Goal: Task Accomplishment & Management: Use online tool/utility

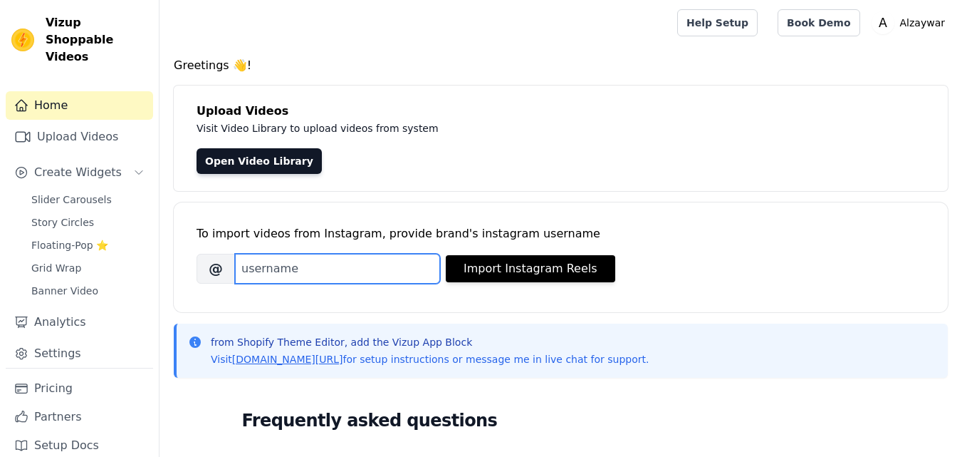
click at [283, 266] on input "Brand's Instagram Username" at bounding box center [337, 269] width 205 height 30
click at [388, 274] on input "Brand's Instagram Username" at bounding box center [337, 269] width 205 height 30
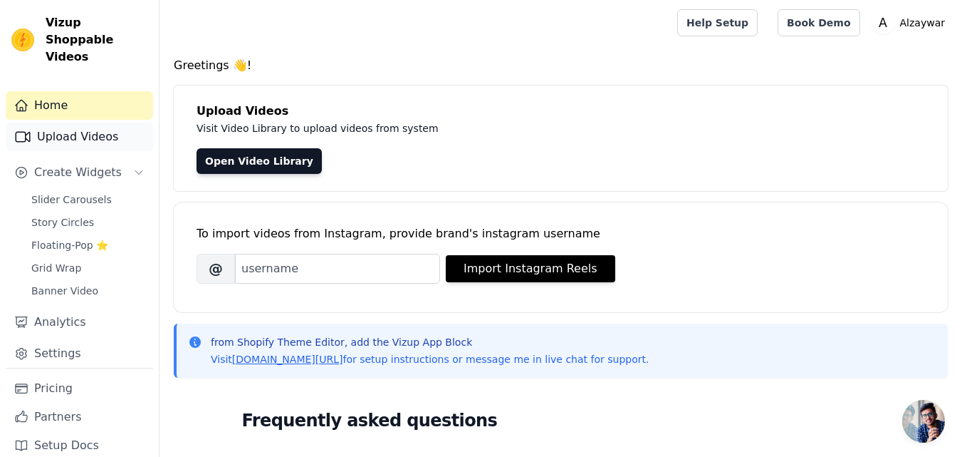
click at [62, 128] on link "Upload Videos" at bounding box center [79, 137] width 147 height 28
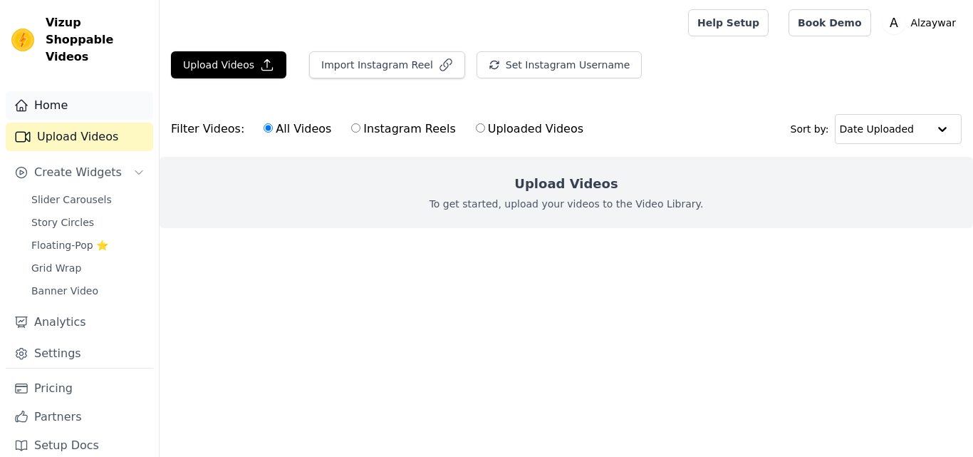
click at [83, 91] on link "Home" at bounding box center [79, 105] width 147 height 28
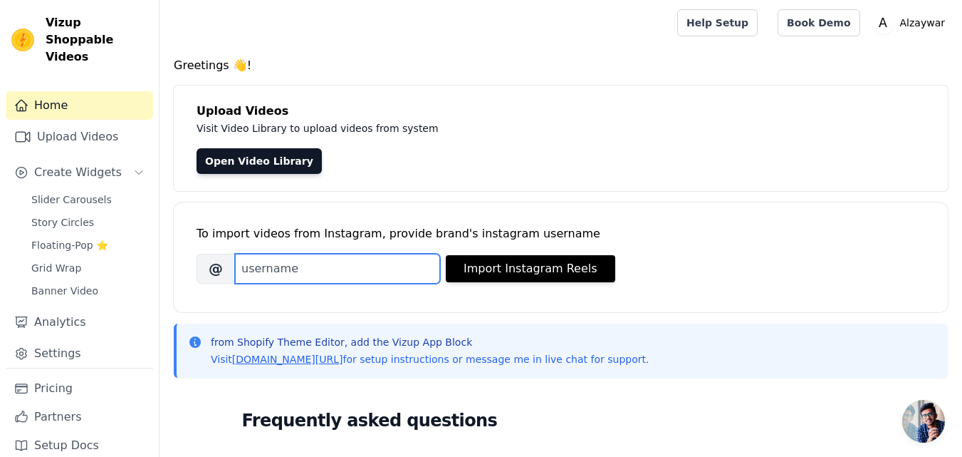
click at [302, 271] on input "Brand's Instagram Username" at bounding box center [337, 269] width 205 height 30
paste input "al_zaywar"
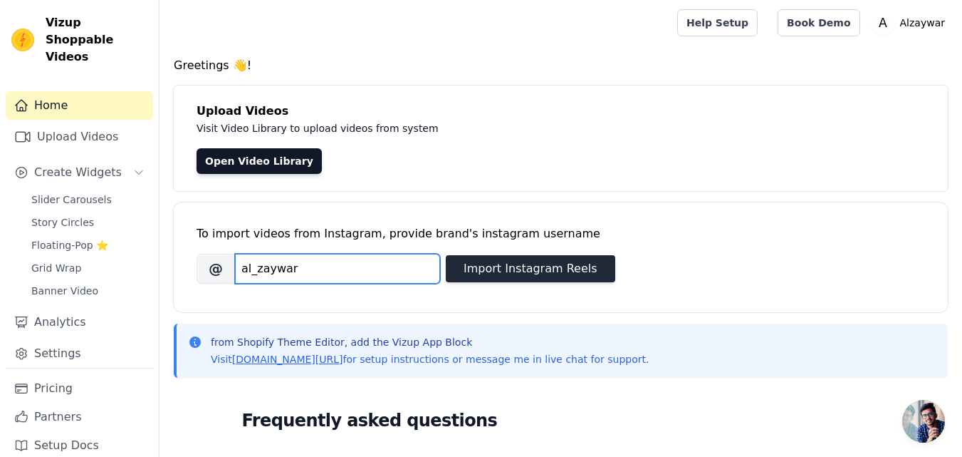
type input "al_zaywar"
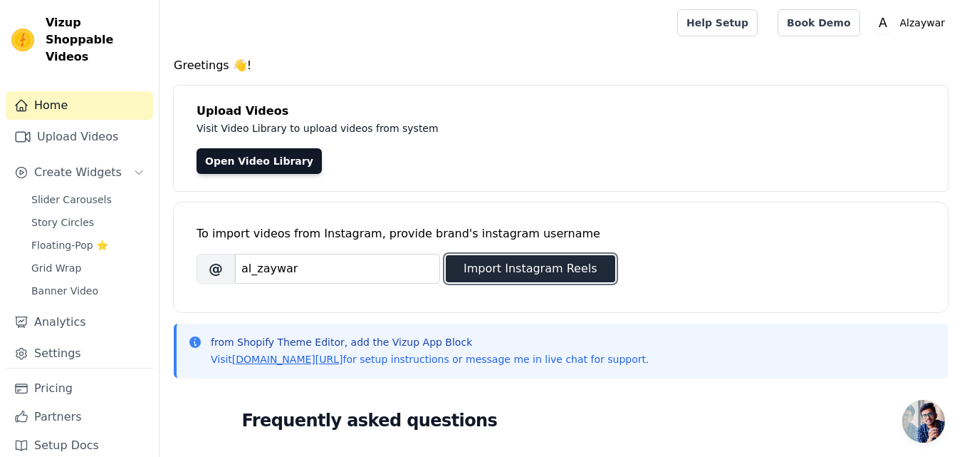
click at [509, 274] on button "Import Instagram Reels" at bounding box center [531, 268] width 170 height 27
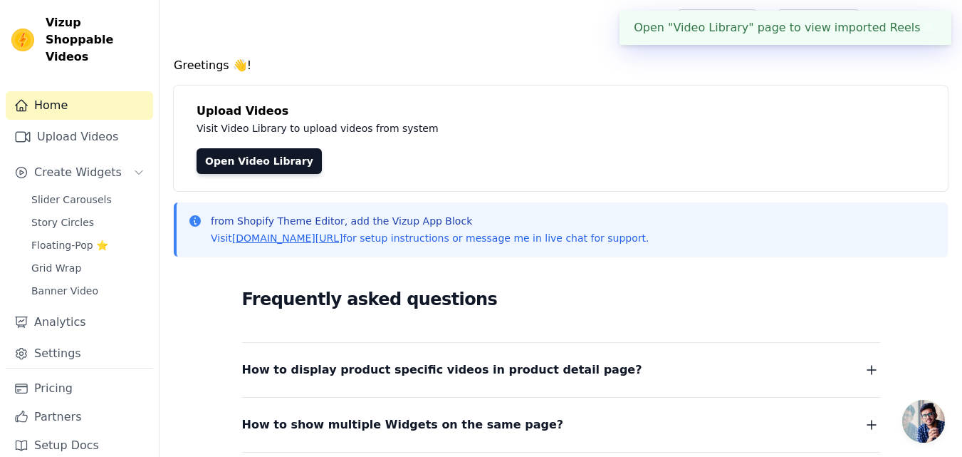
click at [743, 28] on div "Open "Video Library" page to view imported Reels ✖" at bounding box center [786, 28] width 332 height 34
click at [68, 123] on link "Upload Videos" at bounding box center [79, 137] width 147 height 28
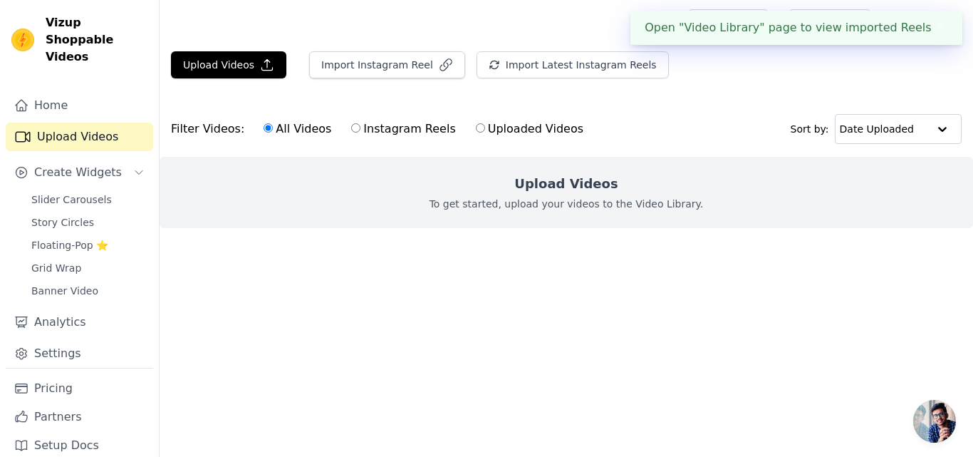
click at [372, 137] on label "Instagram Reels" at bounding box center [403, 129] width 105 height 19
click at [360, 133] on input "Instagram Reels" at bounding box center [355, 127] width 9 height 9
radio input "true"
click at [272, 128] on label "All Videos" at bounding box center [297, 129] width 69 height 19
click at [272, 128] on input "All Videos" at bounding box center [268, 127] width 9 height 9
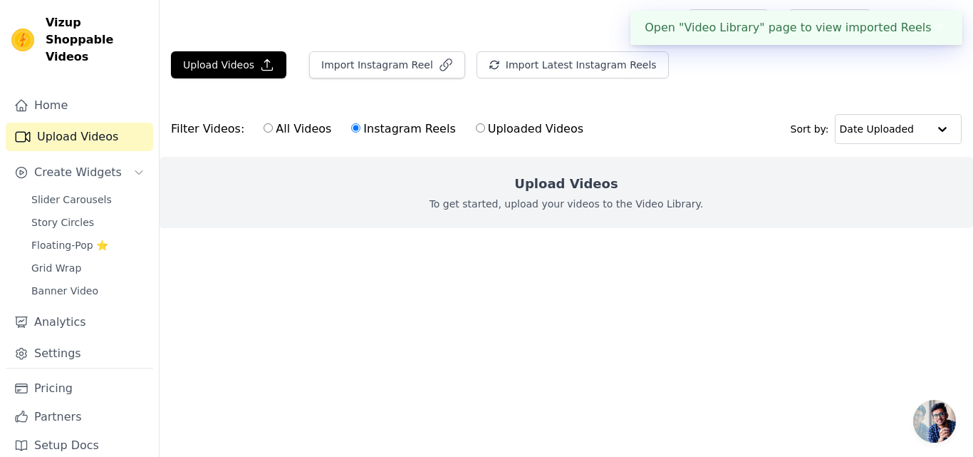
radio input "true"
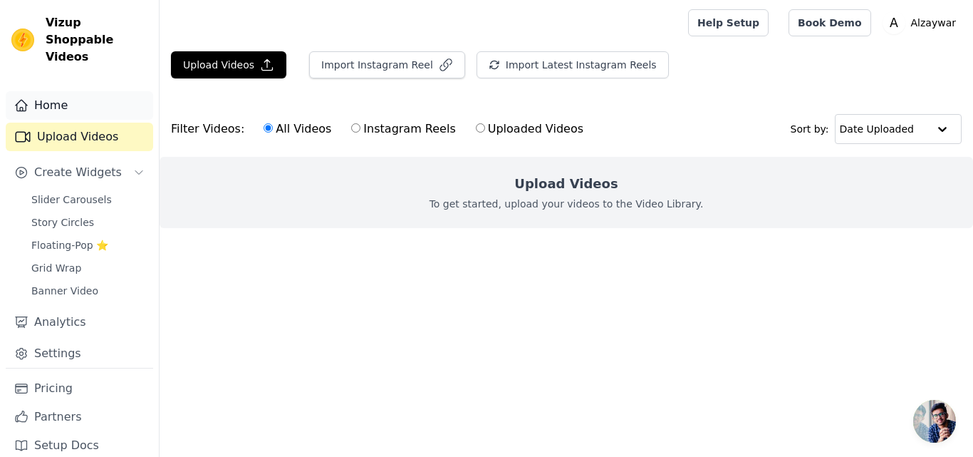
click at [49, 91] on link "Home" at bounding box center [79, 105] width 147 height 28
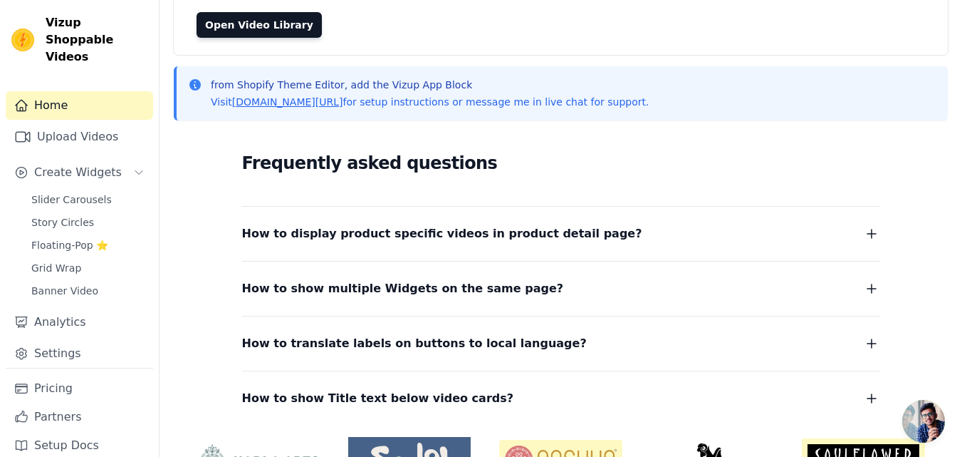
scroll to position [166, 0]
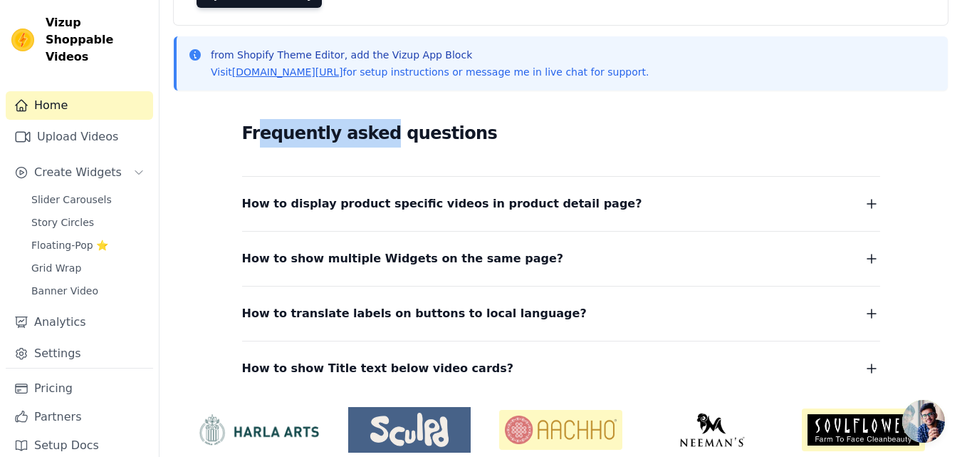
drag, startPoint x: 258, startPoint y: 138, endPoint x: 370, endPoint y: 136, distance: 112.6
click at [370, 136] on h2 "Frequently asked questions" at bounding box center [561, 133] width 638 height 28
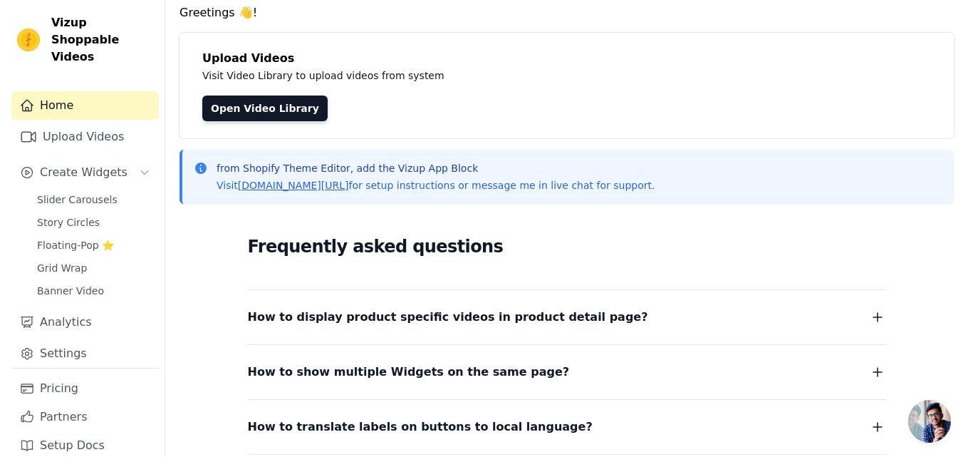
scroll to position [0, 0]
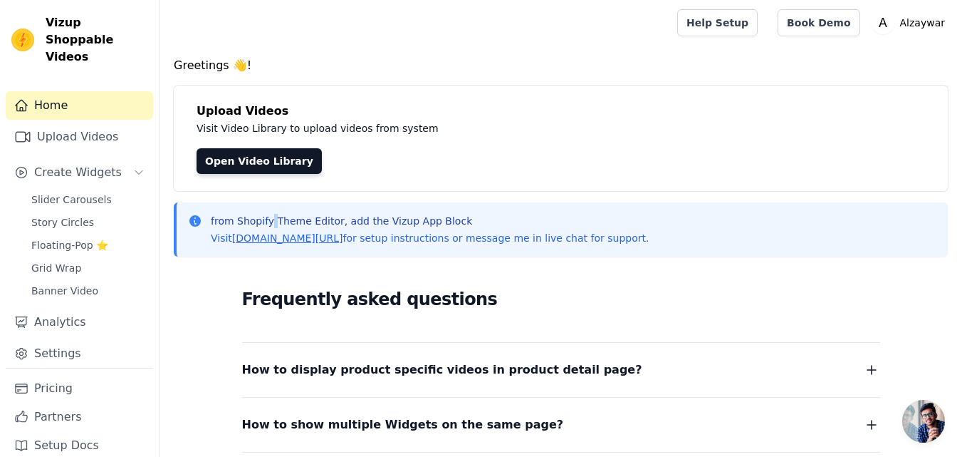
drag, startPoint x: 271, startPoint y: 217, endPoint x: 371, endPoint y: 212, distance: 99.8
click at [275, 217] on p "from Shopify Theme Editor, add the Vizup App Block" at bounding box center [430, 221] width 438 height 14
drag, startPoint x: 371, startPoint y: 212, endPoint x: 380, endPoint y: 212, distance: 9.3
click at [380, 212] on div "from Shopify Theme Editor, add the Vizup App Block Visit vizupcommerce.com/docs…" at bounding box center [561, 229] width 774 height 54
click at [381, 212] on div "from Shopify Theme Editor, add the Vizup App Block Visit vizupcommerce.com/docs…" at bounding box center [561, 229] width 774 height 54
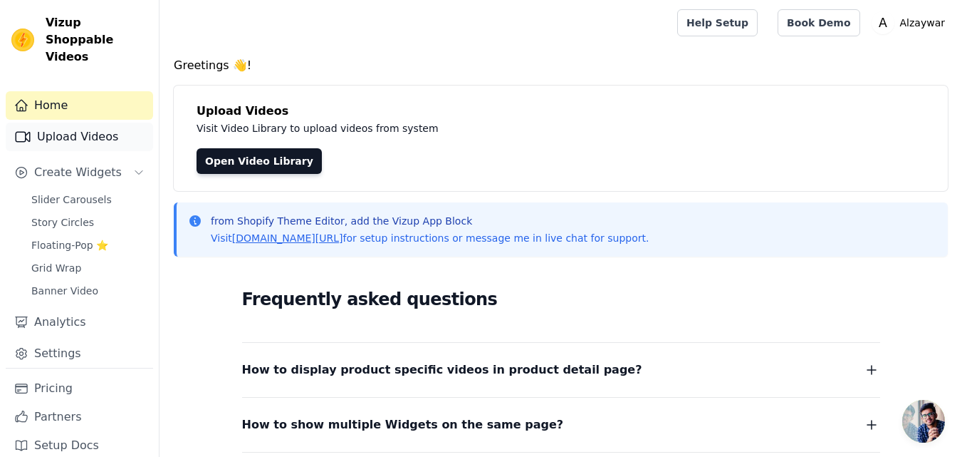
click at [85, 123] on link "Upload Videos" at bounding box center [79, 137] width 147 height 28
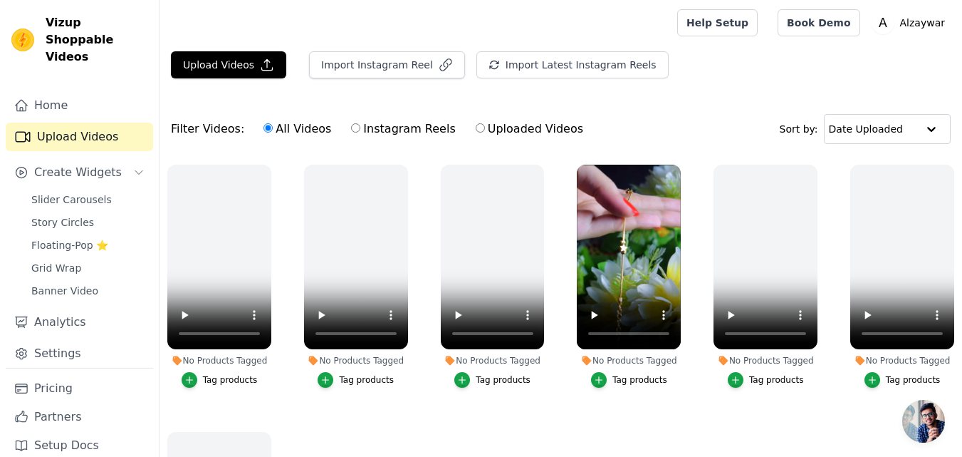
click at [635, 369] on li "No Products Tagged Tag products" at bounding box center [629, 276] width 104 height 223
click at [638, 378] on div "Tag products" at bounding box center [640, 379] width 55 height 11
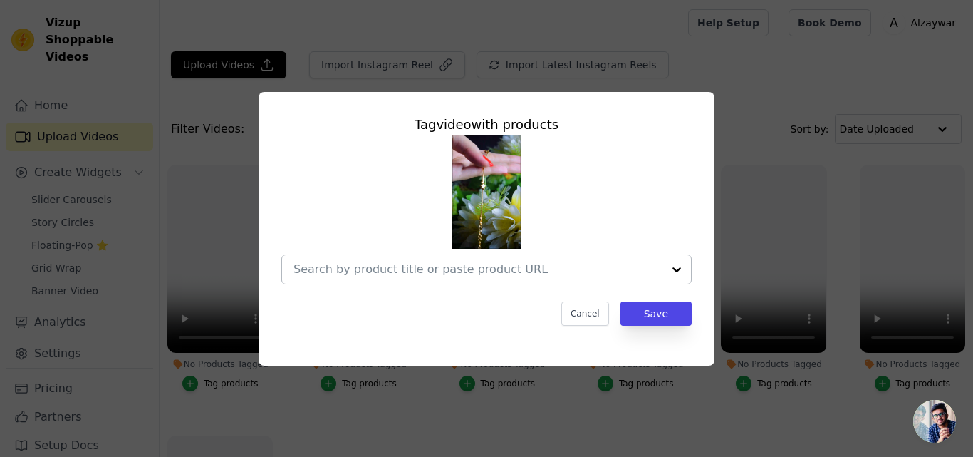
click at [627, 278] on div at bounding box center [478, 269] width 369 height 28
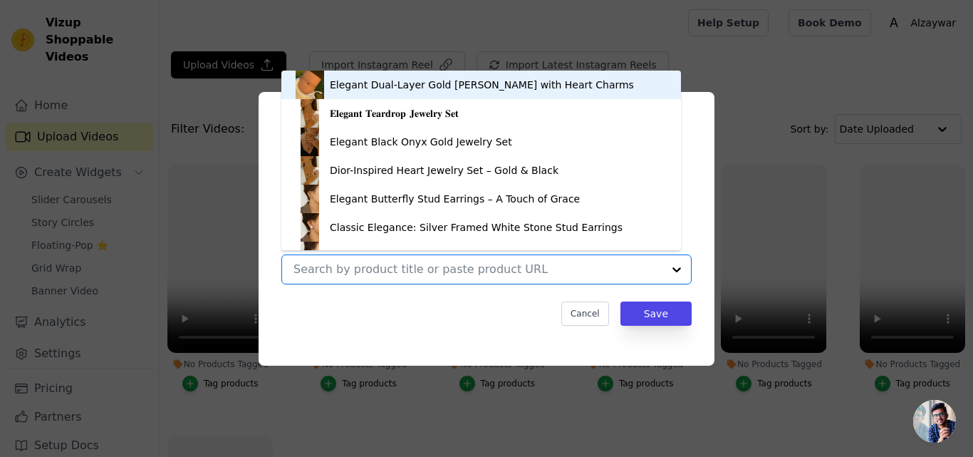
click at [627, 277] on div at bounding box center [478, 269] width 369 height 28
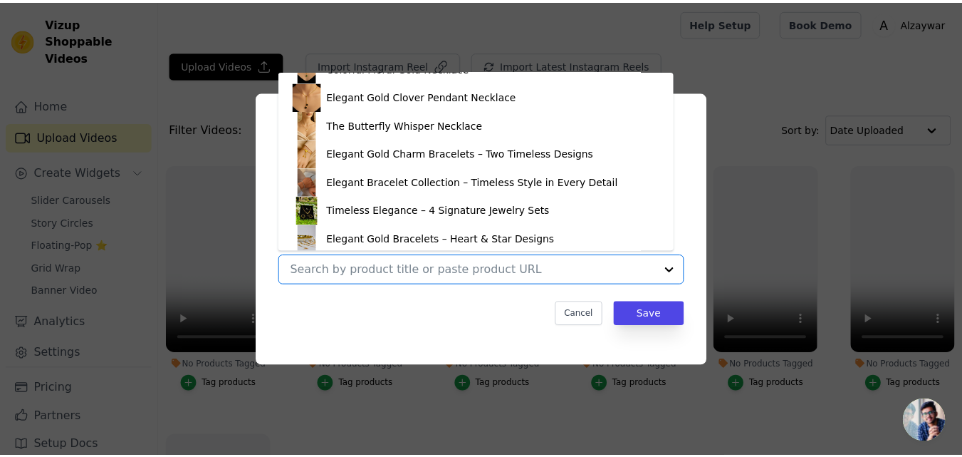
scroll to position [219, 0]
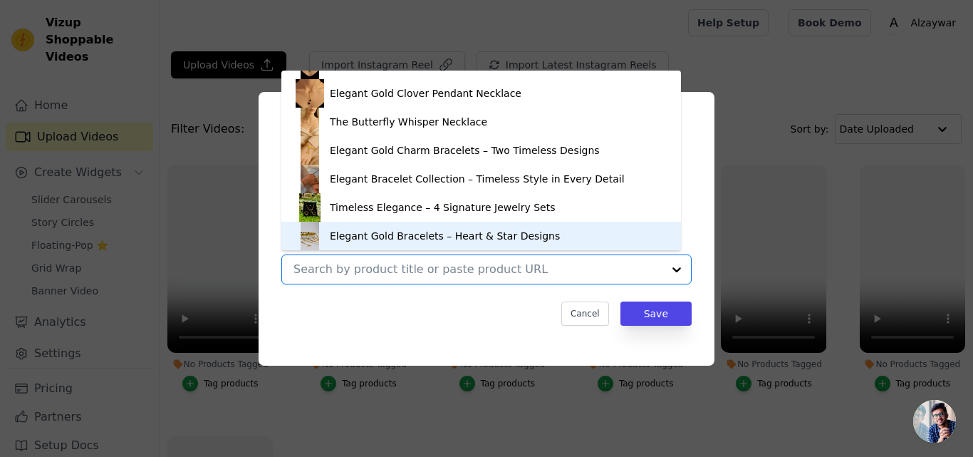
click at [445, 234] on div "Elegant Gold Bracelets – Heart & Star Designs" at bounding box center [445, 236] width 230 height 14
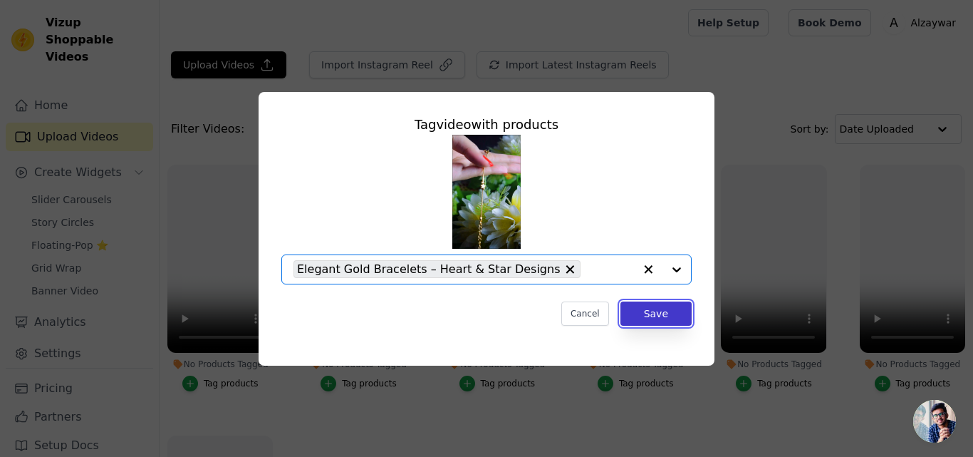
click at [651, 308] on button "Save" at bounding box center [656, 313] width 71 height 24
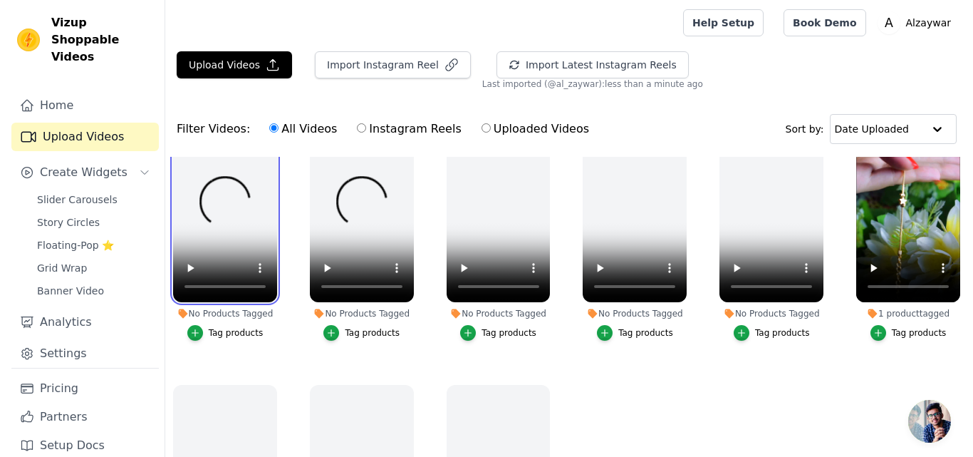
scroll to position [0, 0]
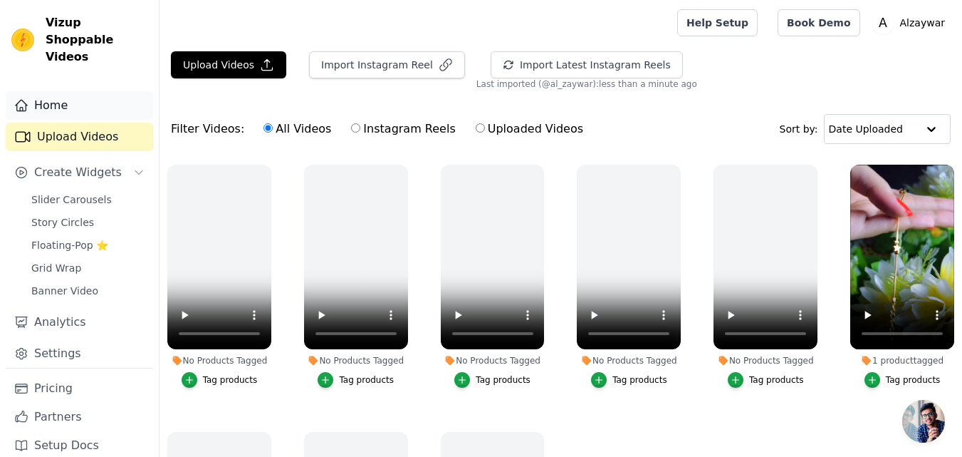
click at [28, 98] on icon "Sidebar" at bounding box center [21, 105] width 14 height 14
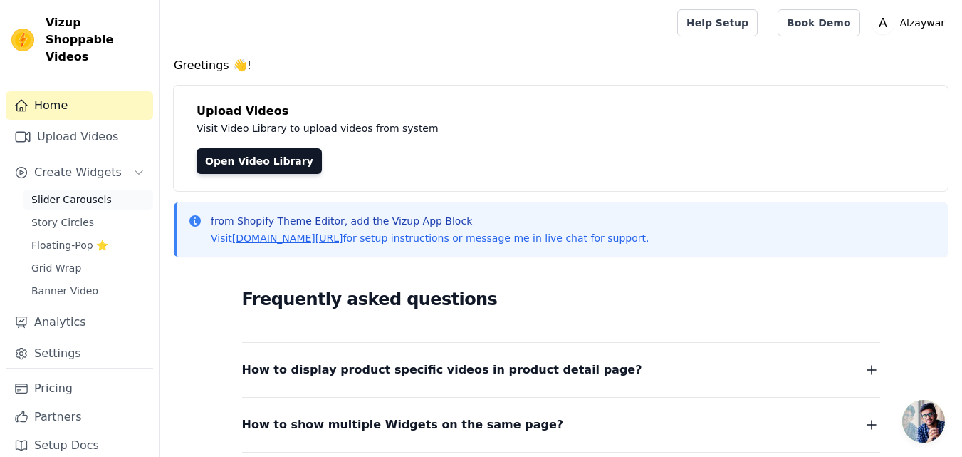
click at [69, 192] on span "Slider Carousels" at bounding box center [71, 199] width 81 height 14
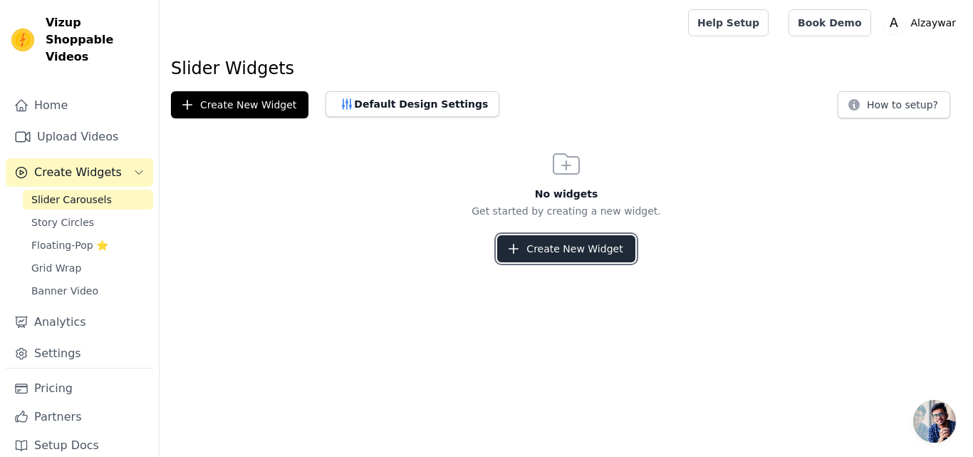
click at [558, 255] on button "Create New Widget" at bounding box center [565, 248] width 137 height 27
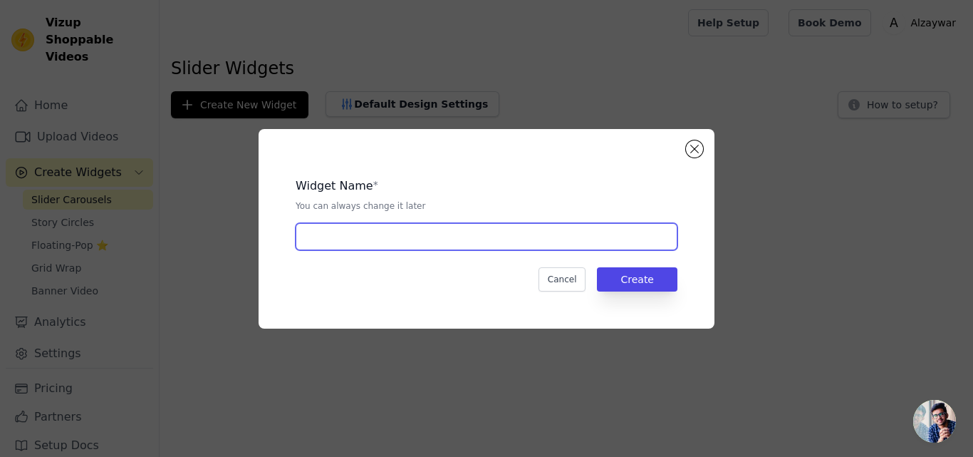
click at [464, 244] on input "text" at bounding box center [487, 236] width 382 height 27
type input "e"
type input "Heart & Star Bracellet"
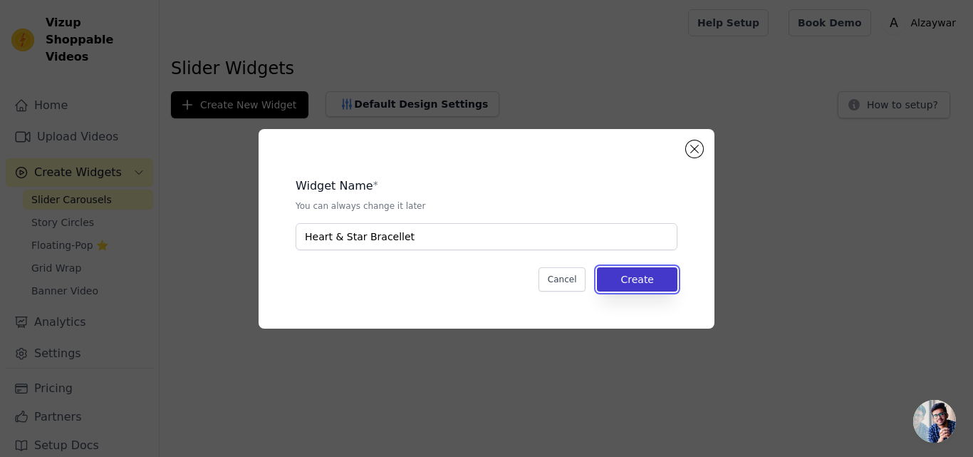
click at [655, 281] on button "Create" at bounding box center [637, 279] width 81 height 24
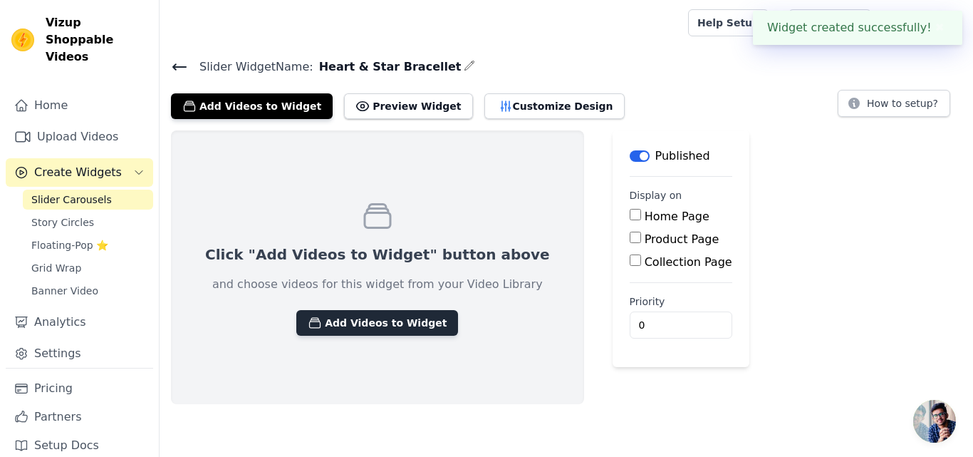
click at [375, 325] on button "Add Videos to Widget" at bounding box center [377, 323] width 162 height 26
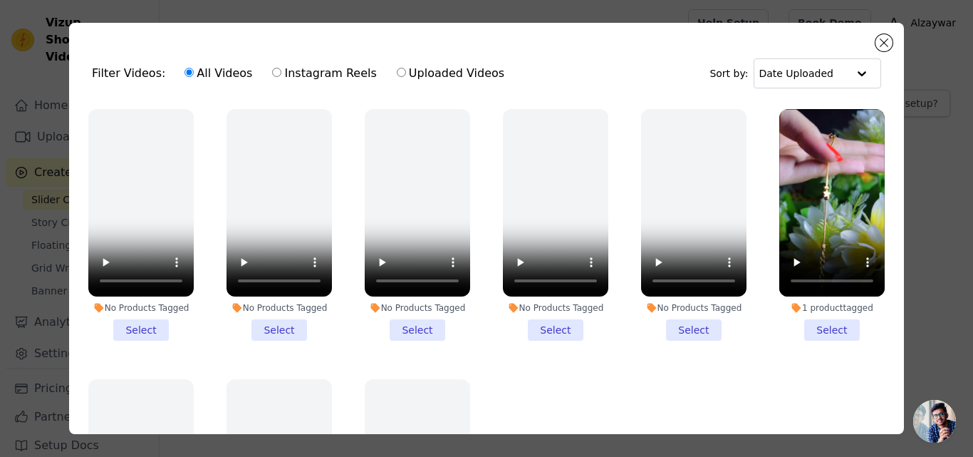
click at [808, 324] on li "1 product tagged Select" at bounding box center [831, 225] width 105 height 232
click at [0, 0] on input "1 product tagged Select" at bounding box center [0, 0] width 0 height 0
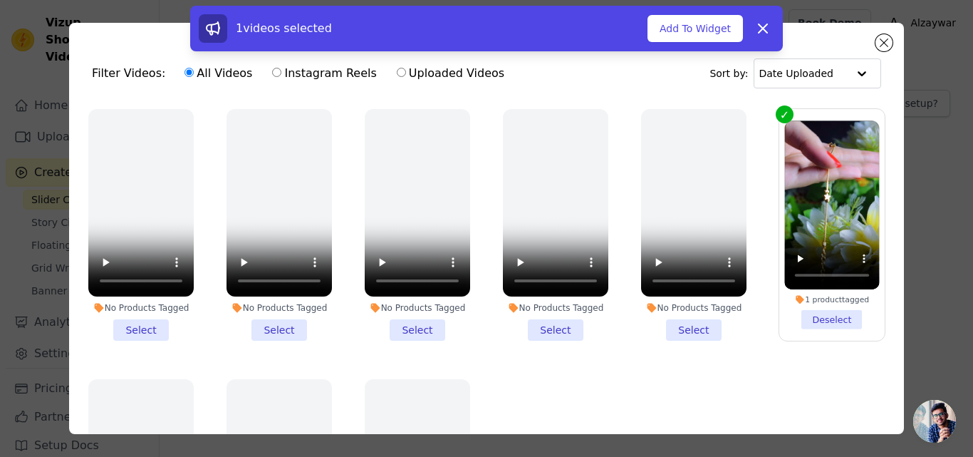
click at [691, 43] on div "1 videos selected Add To Widget Dismiss" at bounding box center [486, 29] width 593 height 46
click at [694, 36] on button "Add To Widget" at bounding box center [695, 28] width 95 height 27
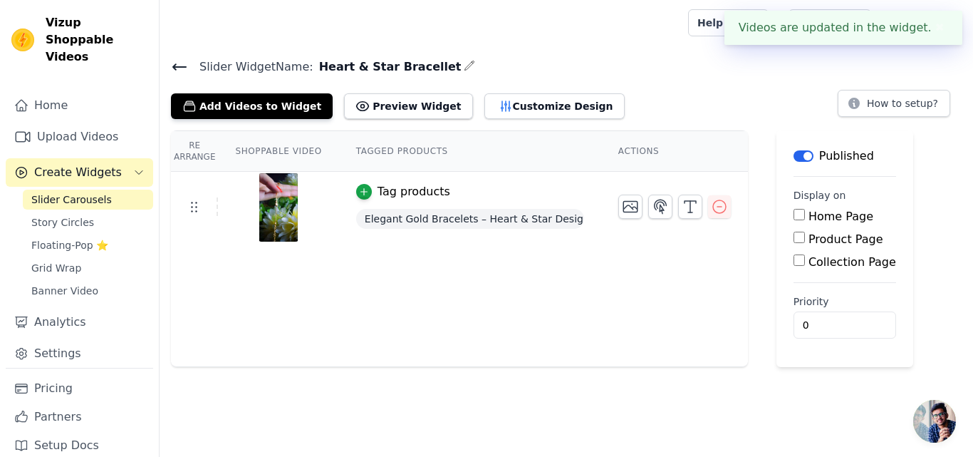
click at [810, 237] on label "Product Page" at bounding box center [846, 239] width 75 height 14
click at [805, 237] on input "Product Page" at bounding box center [799, 237] width 11 height 11
checkbox input "true"
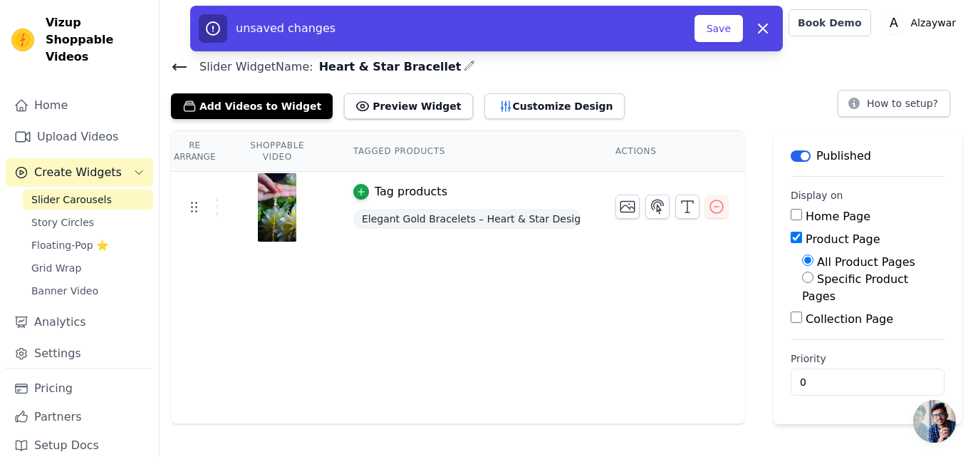
click at [830, 281] on label "Specific Product Pages" at bounding box center [855, 287] width 106 height 31
click at [814, 281] on input "Specific Product Pages" at bounding box center [807, 276] width 11 height 11
radio input "true"
click at [826, 316] on button "Select Products" at bounding box center [849, 328] width 95 height 24
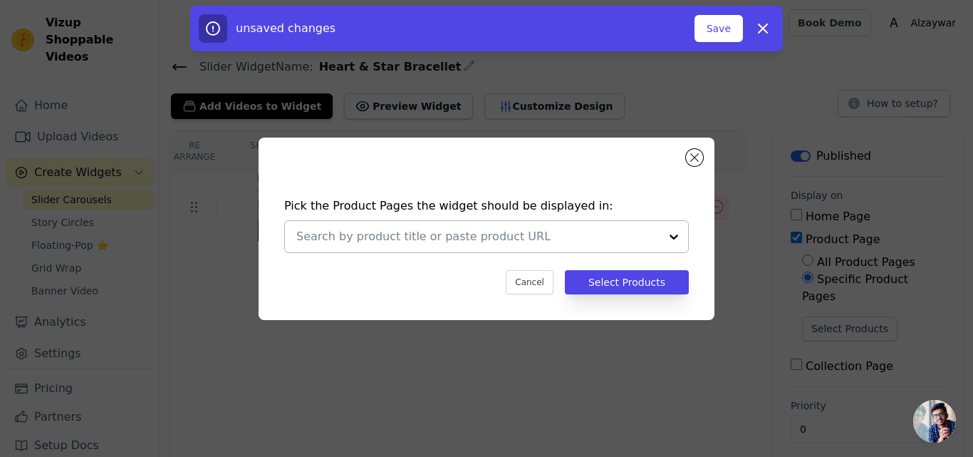
click at [630, 242] on input "text" at bounding box center [477, 236] width 363 height 17
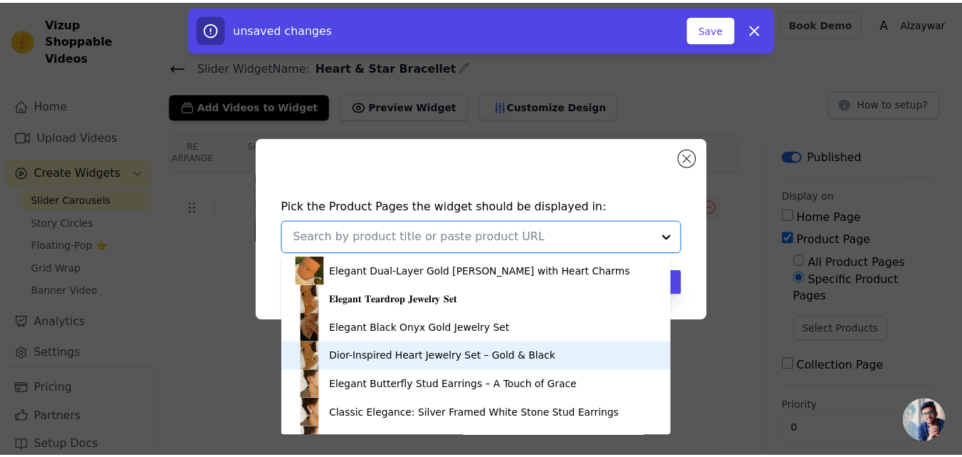
scroll to position [224, 0]
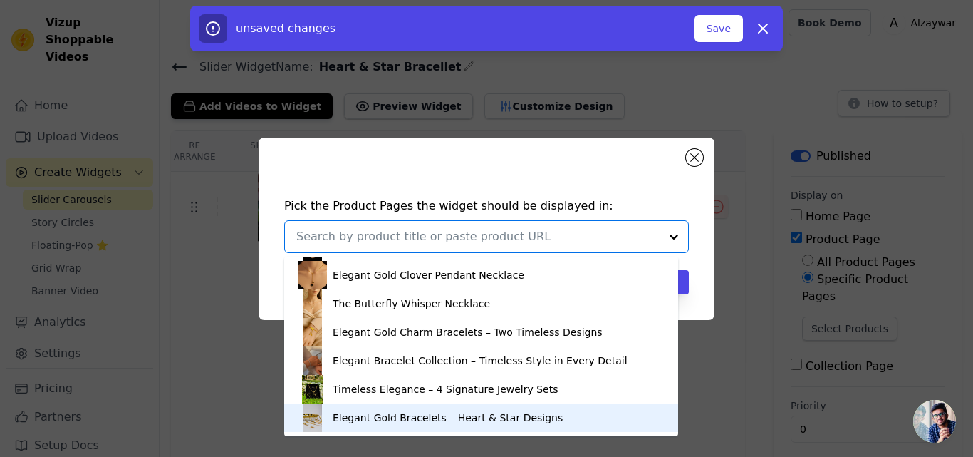
click at [383, 425] on div "Elegant Gold Bracelets – Heart & Star Designs" at bounding box center [481, 417] width 365 height 28
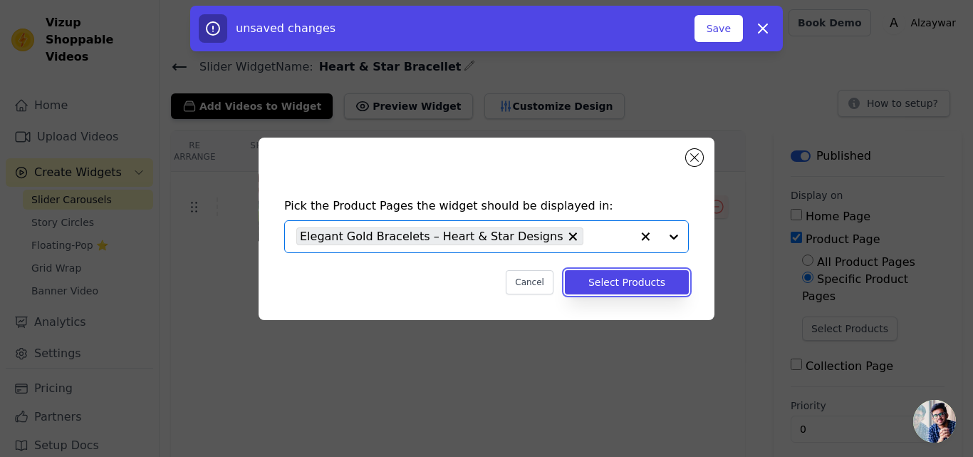
click at [641, 280] on button "Select Products" at bounding box center [627, 282] width 124 height 24
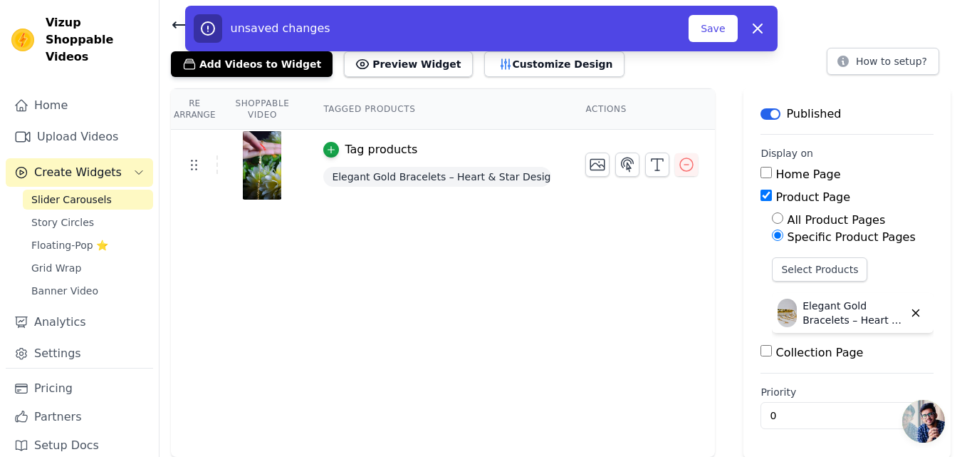
scroll to position [0, 0]
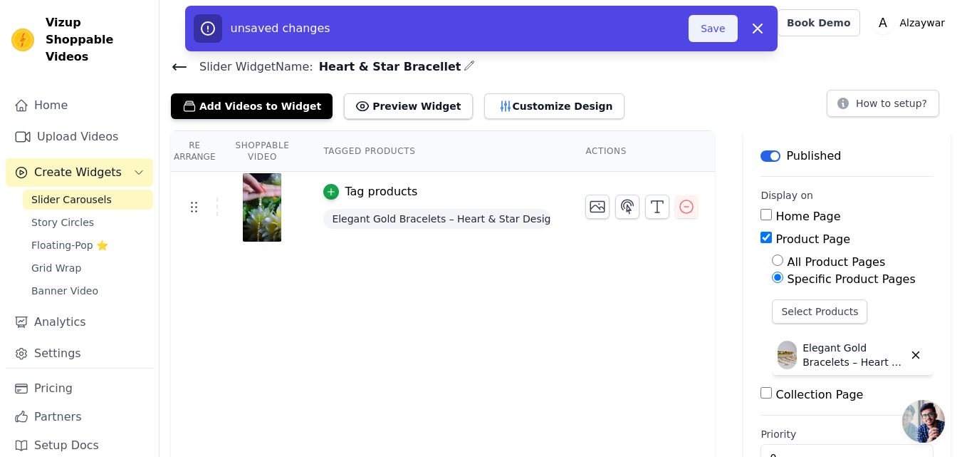
click at [707, 32] on button "Save" at bounding box center [713, 28] width 48 height 27
click at [718, 33] on button "Save" at bounding box center [713, 28] width 48 height 27
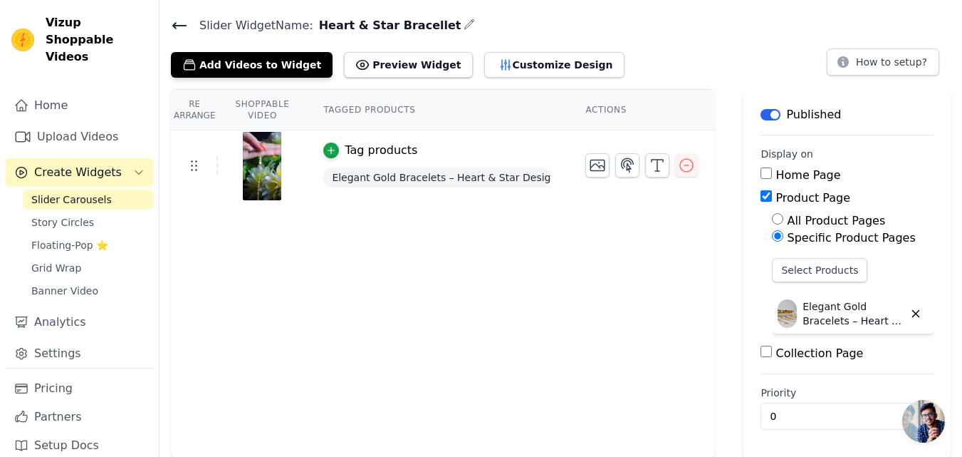
scroll to position [42, 0]
click at [55, 123] on link "Upload Videos" at bounding box center [79, 137] width 147 height 28
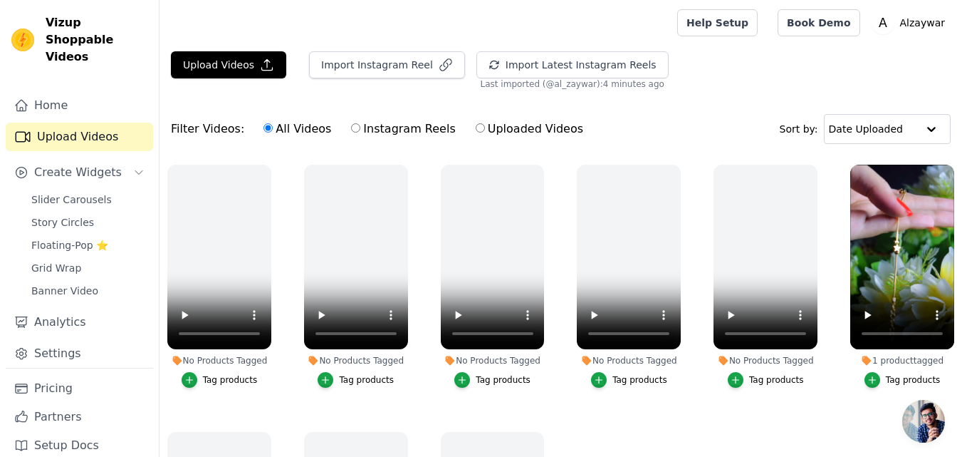
click at [888, 374] on div "Tag products" at bounding box center [913, 379] width 55 height 11
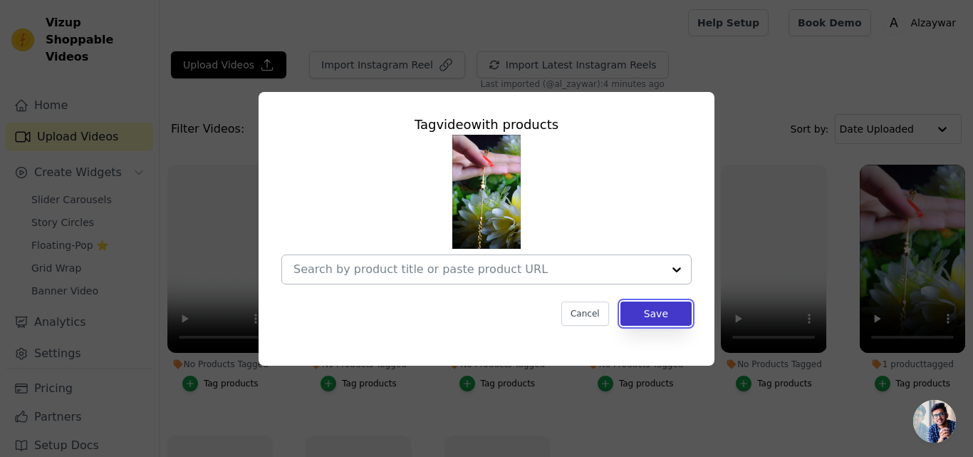
click at [660, 318] on button "Save" at bounding box center [656, 313] width 71 height 24
